Goal: Use online tool/utility: Utilize a website feature to perform a specific function

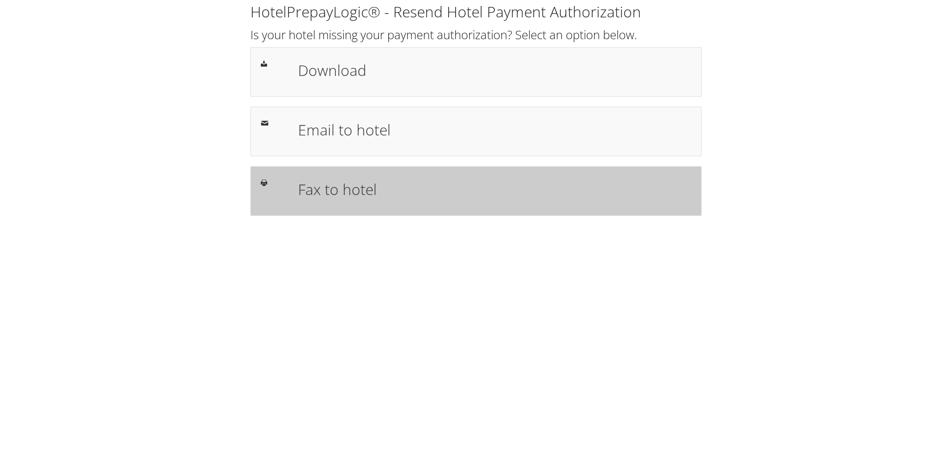
click at [321, 200] on h1 "Fax to hotel" at bounding box center [494, 189] width 393 height 22
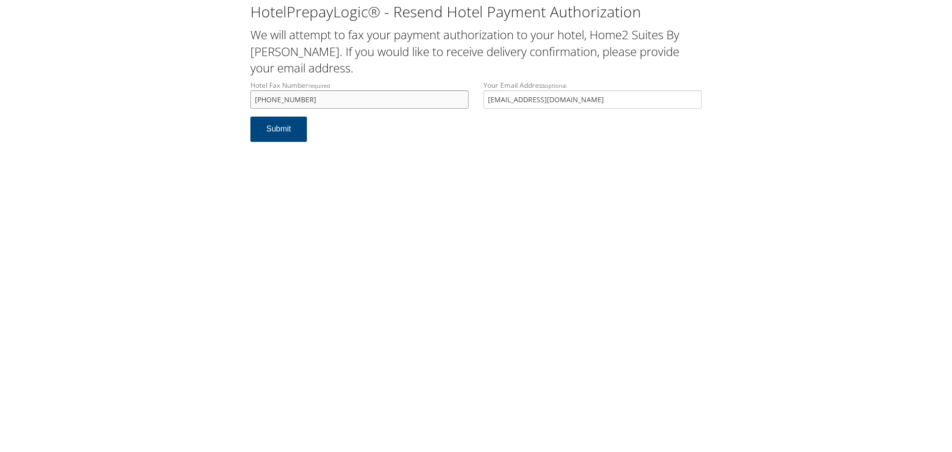
click at [312, 99] on input "+1 (608) 467-5501" at bounding box center [359, 99] width 218 height 18
click at [282, 133] on button "Submit" at bounding box center [278, 129] width 57 height 25
click at [265, 134] on button "Submit" at bounding box center [278, 129] width 57 height 25
